Goal: Task Accomplishment & Management: Use online tool/utility

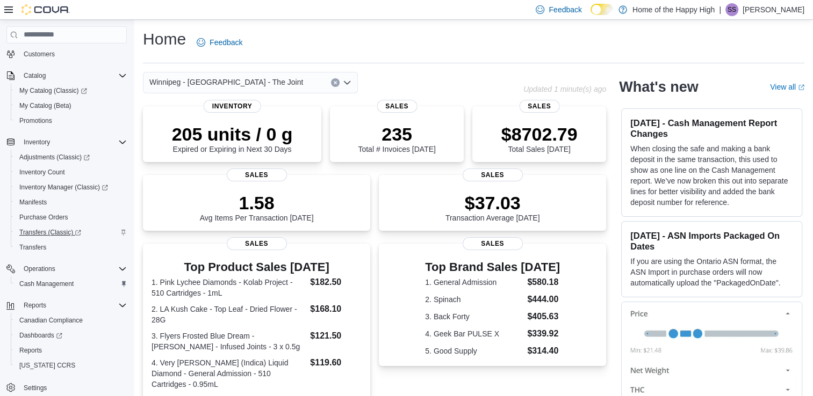
scroll to position [81, 0]
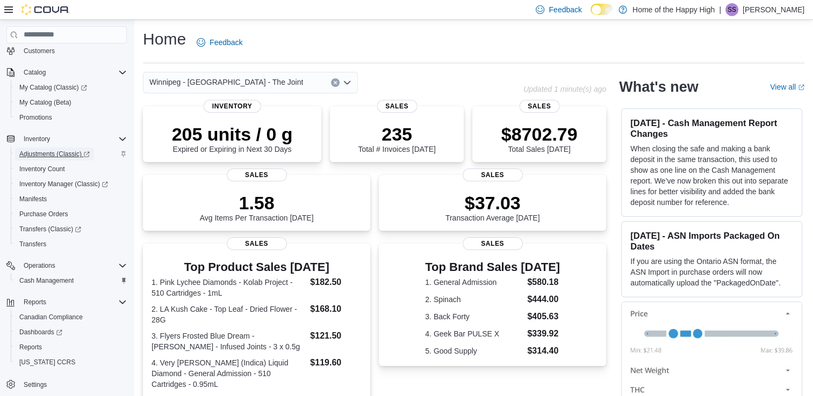
click at [46, 156] on span "Adjustments (Classic)" at bounding box center [54, 154] width 70 height 9
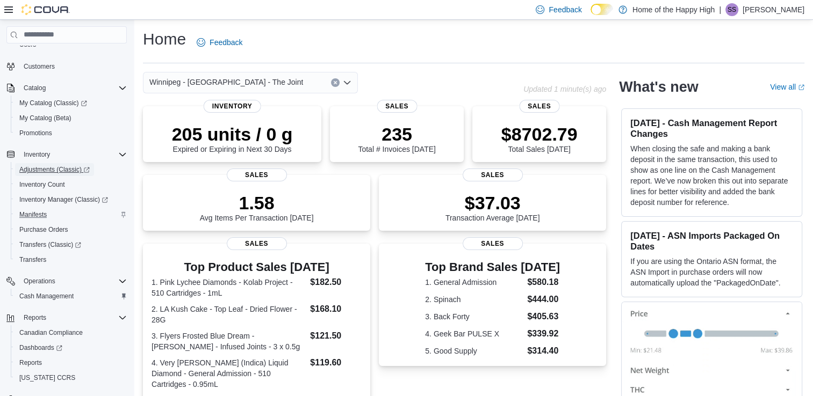
scroll to position [66, 0]
click at [73, 197] on span "Inventory Manager (Classic)" at bounding box center [63, 199] width 89 height 9
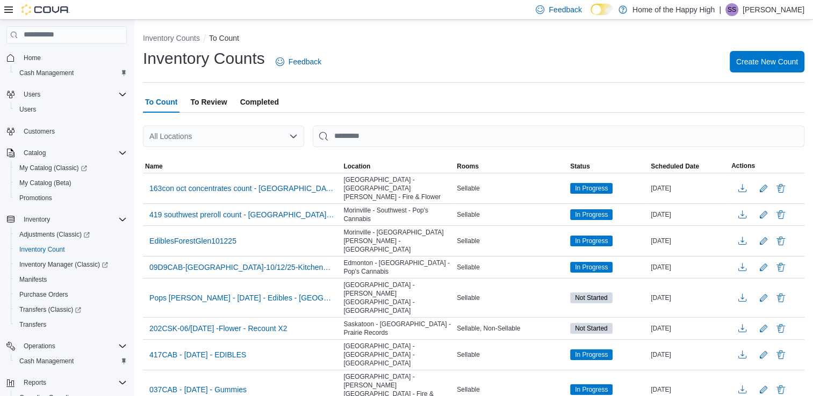
click at [294, 137] on icon "Open list of options" at bounding box center [293, 136] width 6 height 3
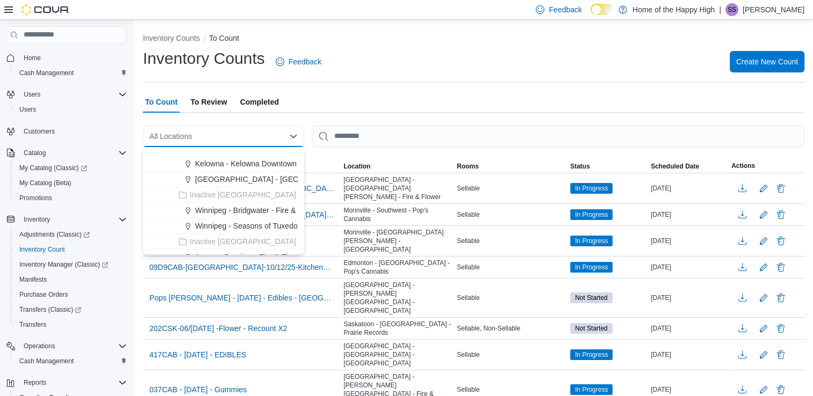
scroll to position [3493, 0]
